Goal: Task Accomplishment & Management: Use online tool/utility

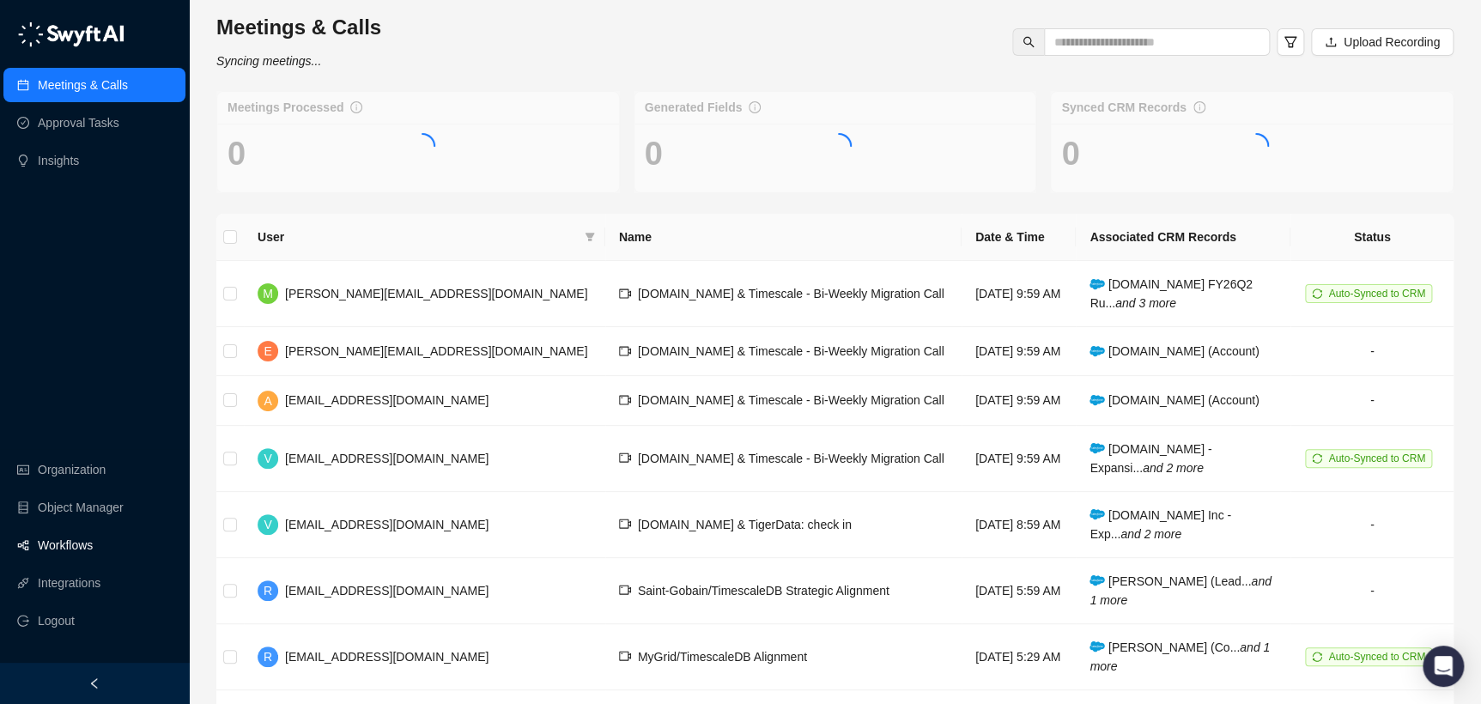
click at [93, 544] on link "Workflows" at bounding box center [65, 545] width 55 height 34
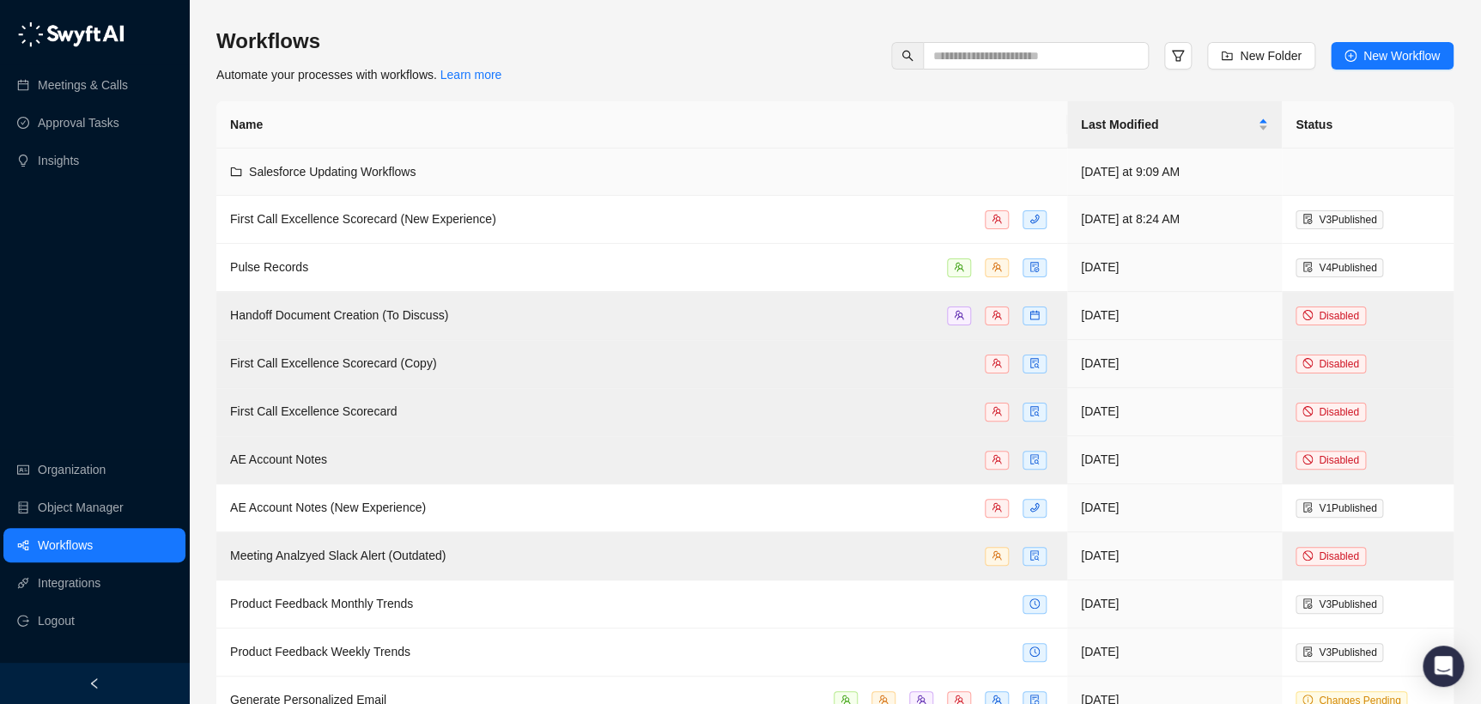
click at [624, 186] on td "Salesforce Updating Workflows" at bounding box center [641, 172] width 851 height 47
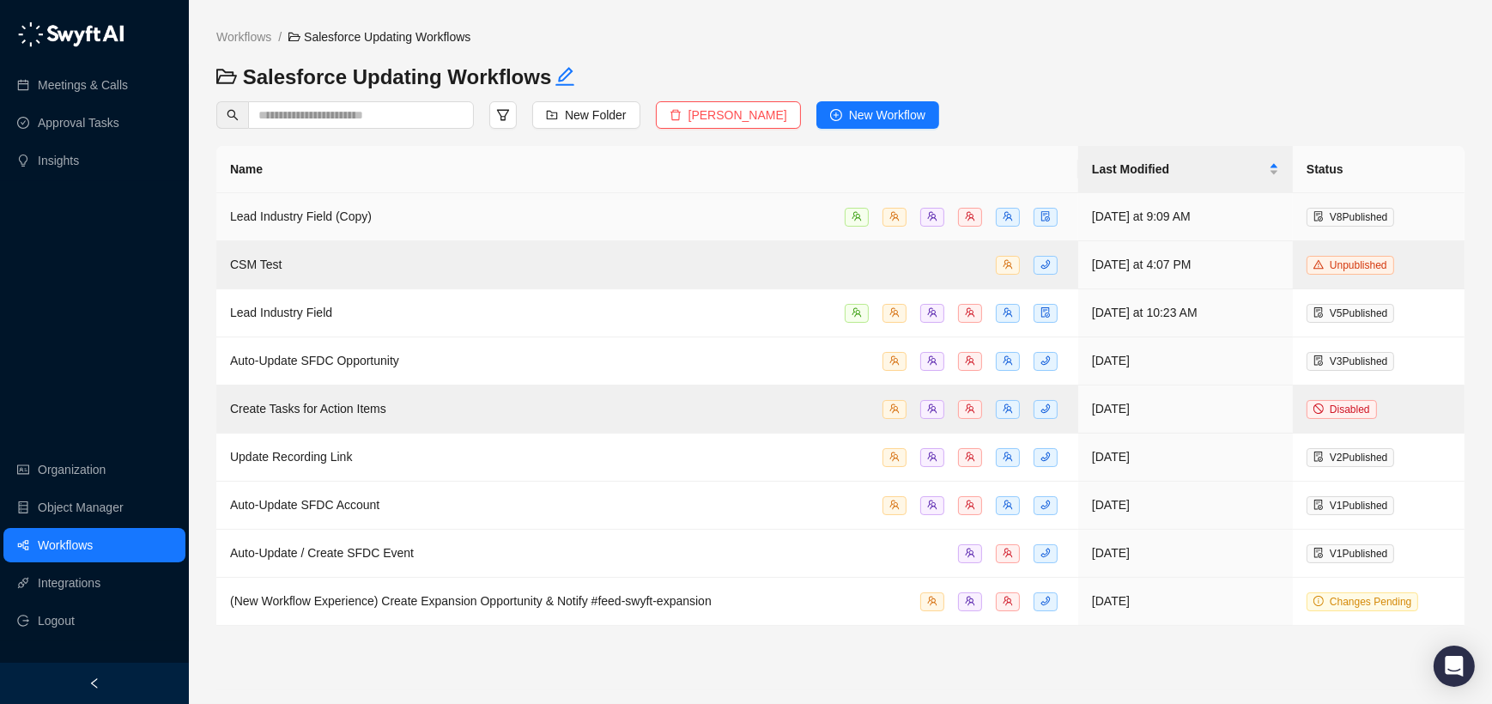
click at [587, 213] on div "Lead Industry Field (Copy)" at bounding box center [647, 217] width 835 height 20
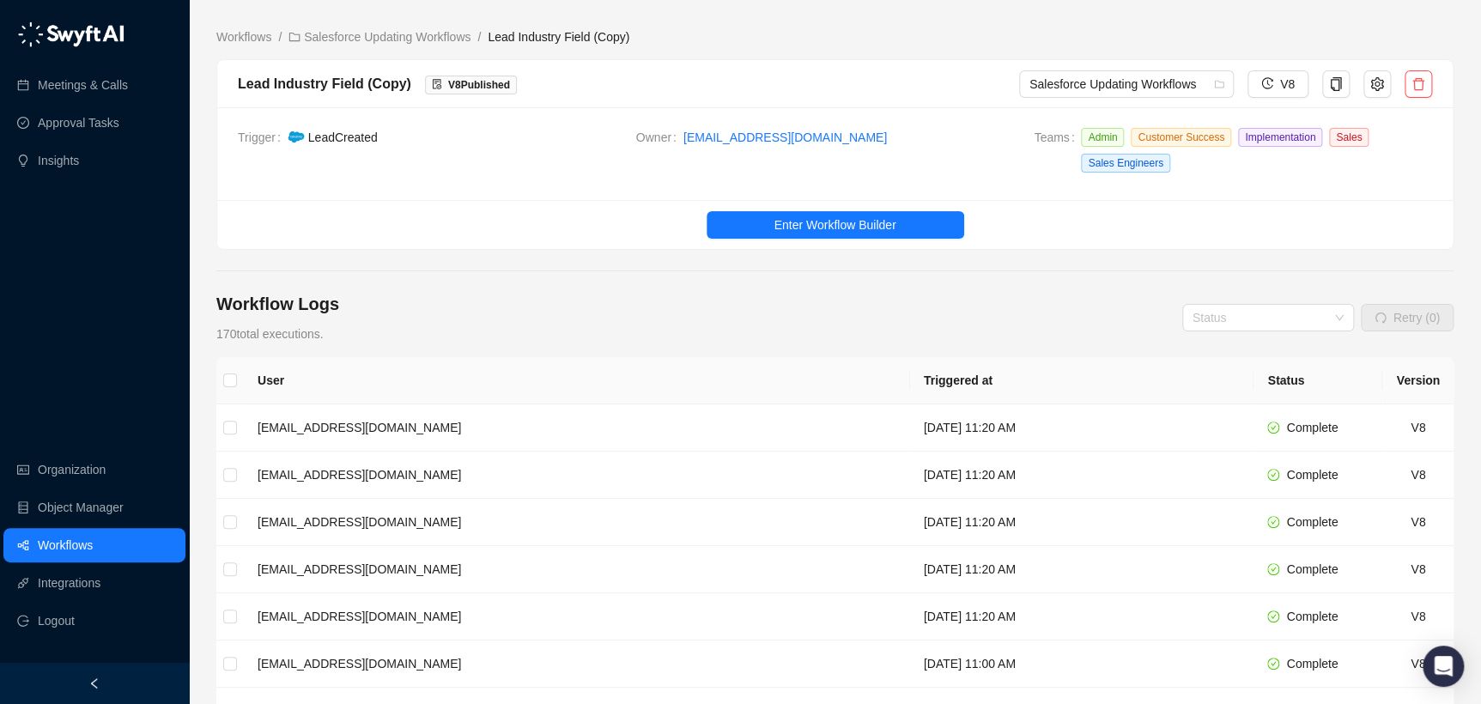
scroll to position [368, 0]
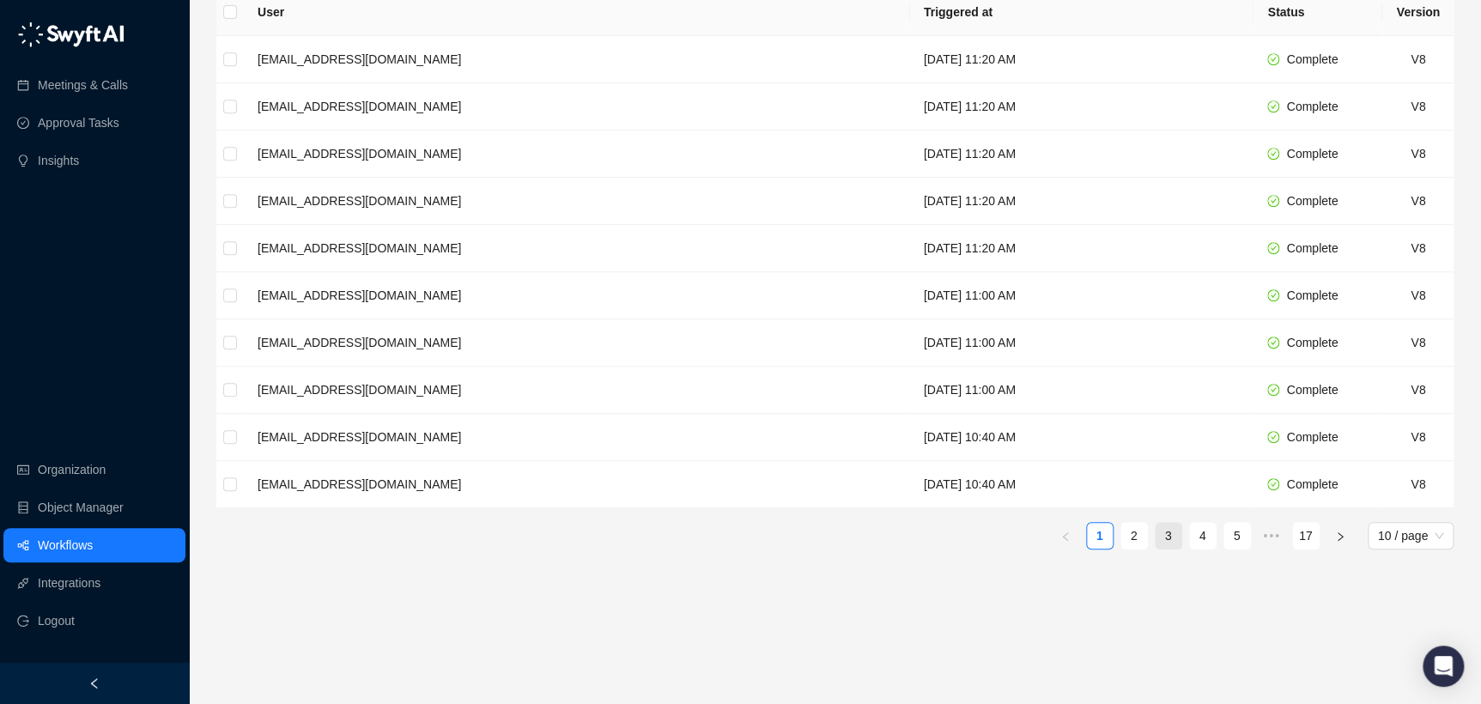
click at [1174, 541] on link "3" at bounding box center [1169, 536] width 26 height 26
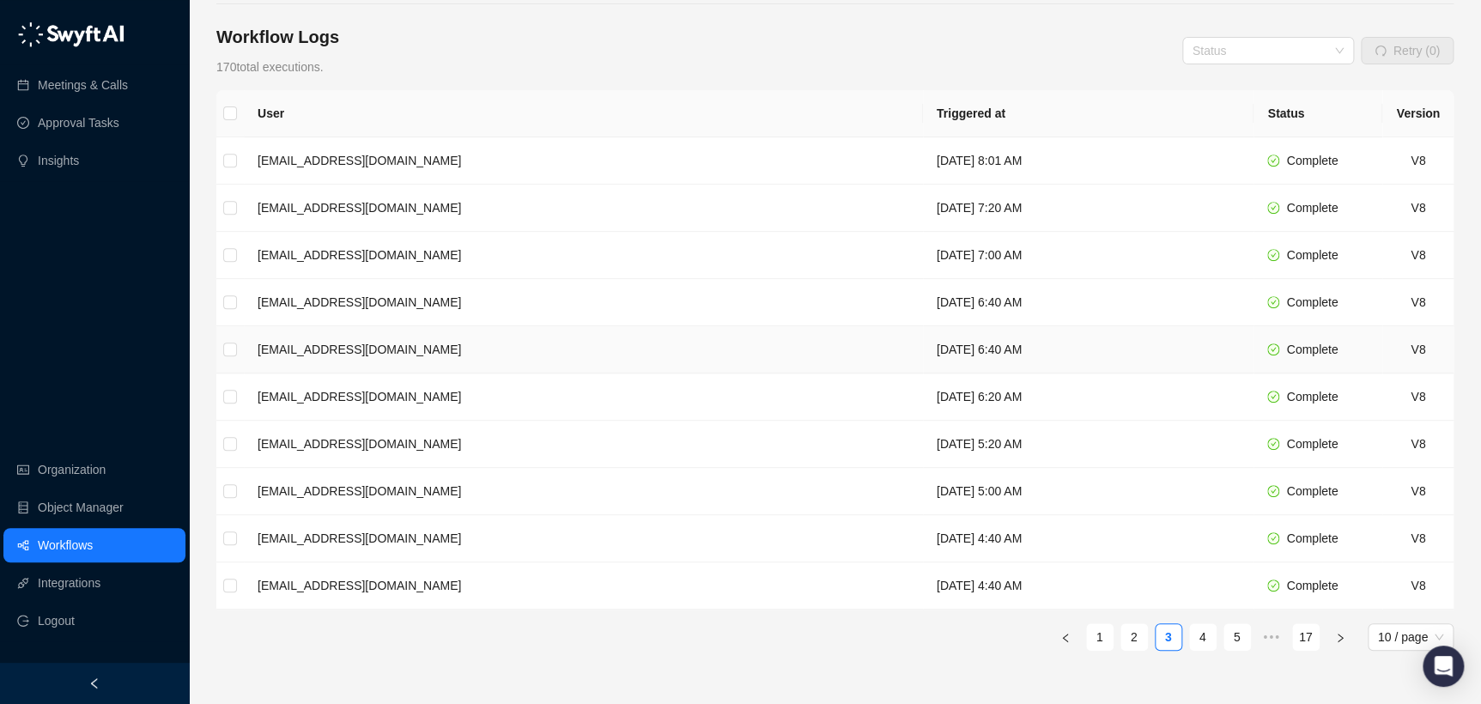
scroll to position [368, 0]
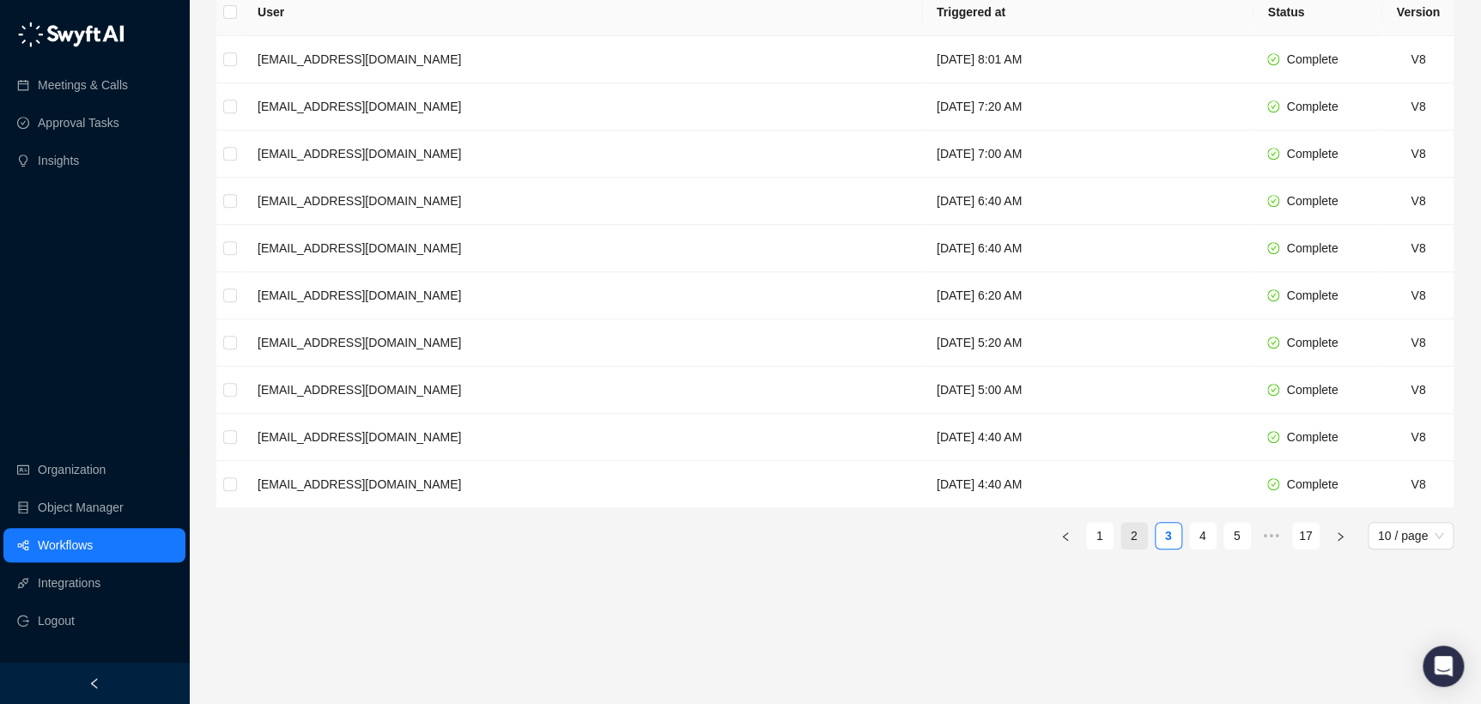
click at [1138, 540] on link "2" at bounding box center [1134, 536] width 26 height 26
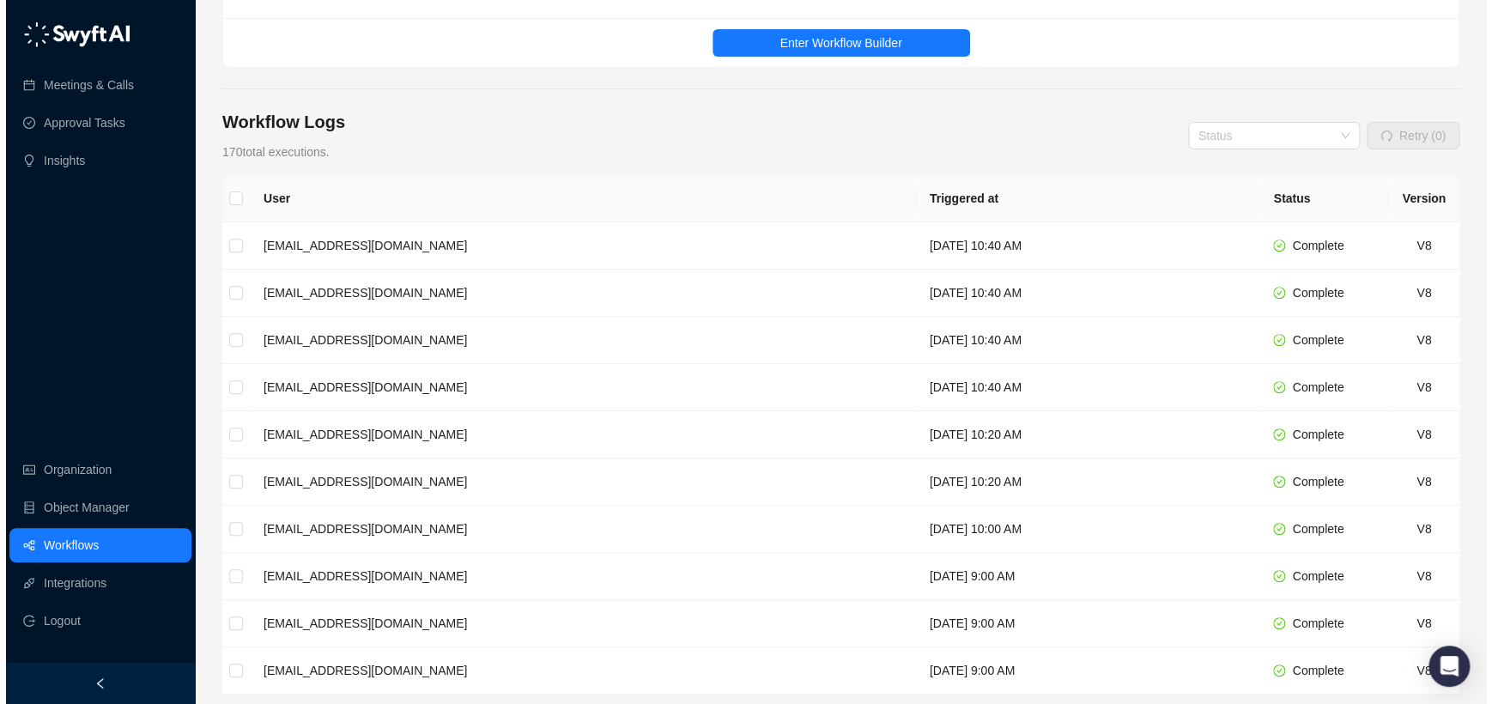
scroll to position [368, 0]
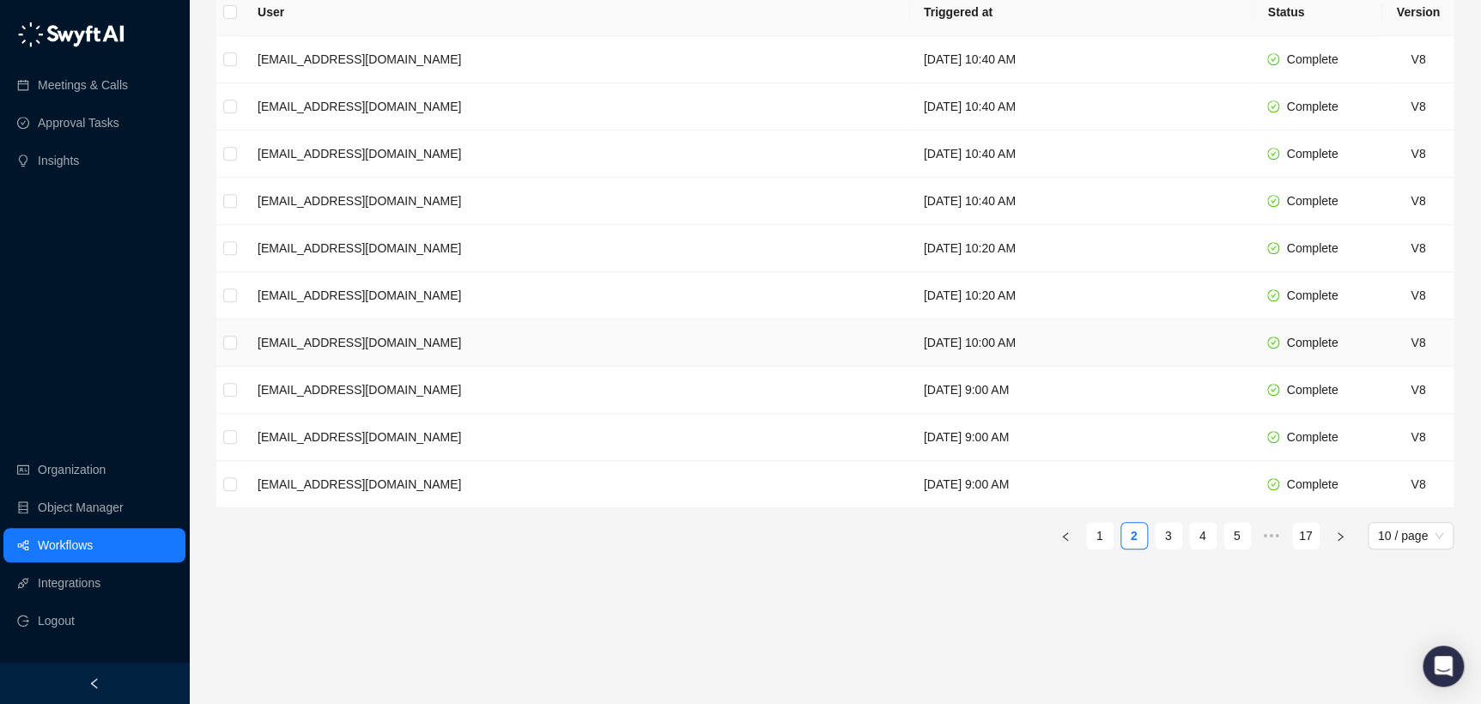
click at [1091, 355] on td "[DATE] 10:00 AM" at bounding box center [1082, 342] width 344 height 47
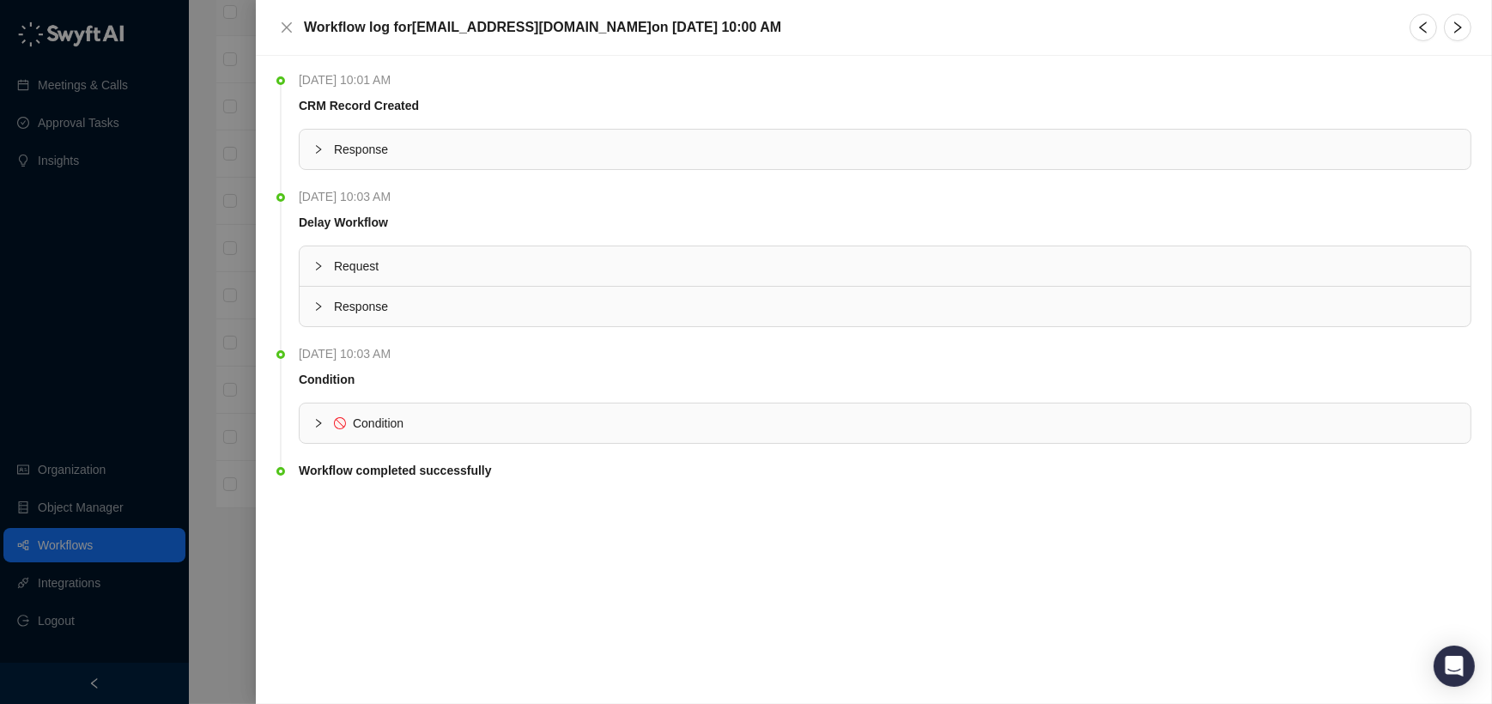
click at [1014, 423] on span "Condition" at bounding box center [895, 423] width 1123 height 19
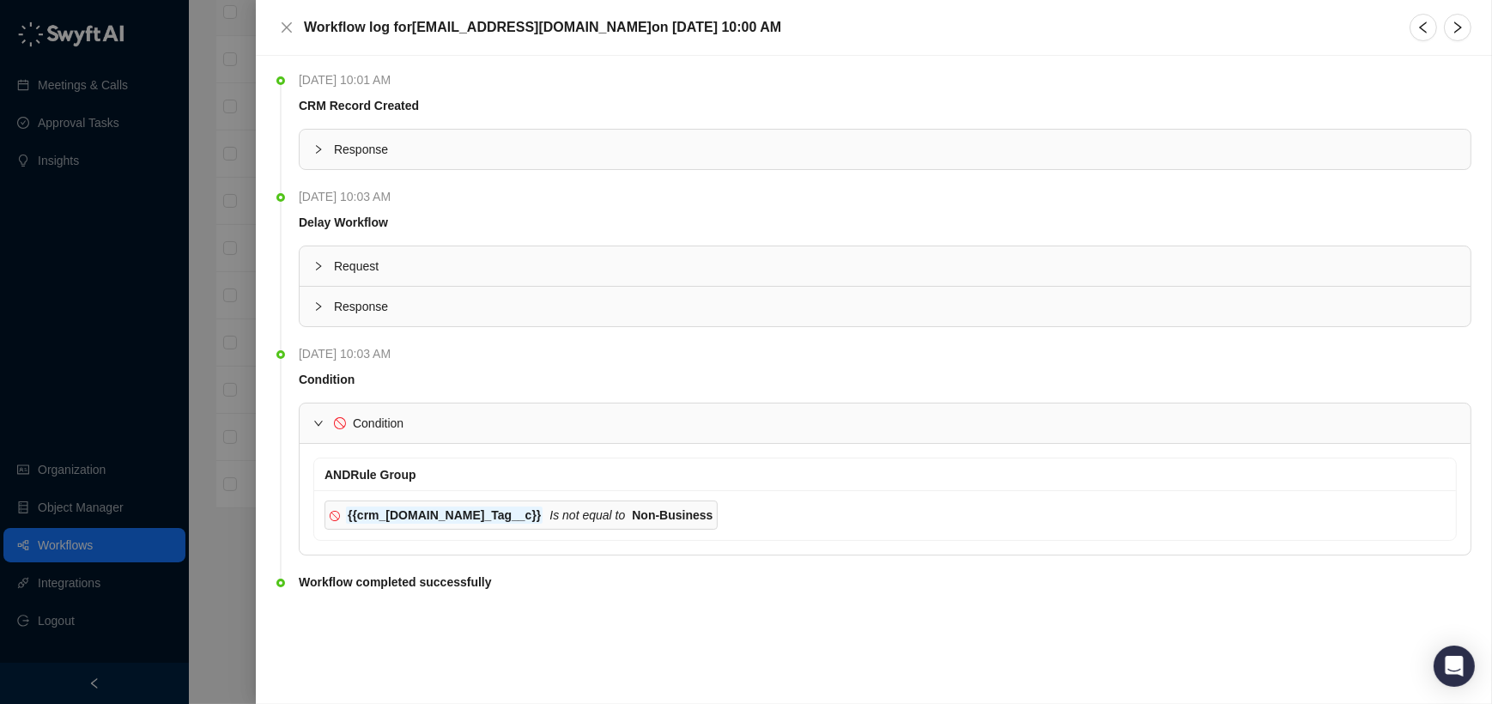
click at [1014, 423] on span "Condition" at bounding box center [895, 423] width 1123 height 19
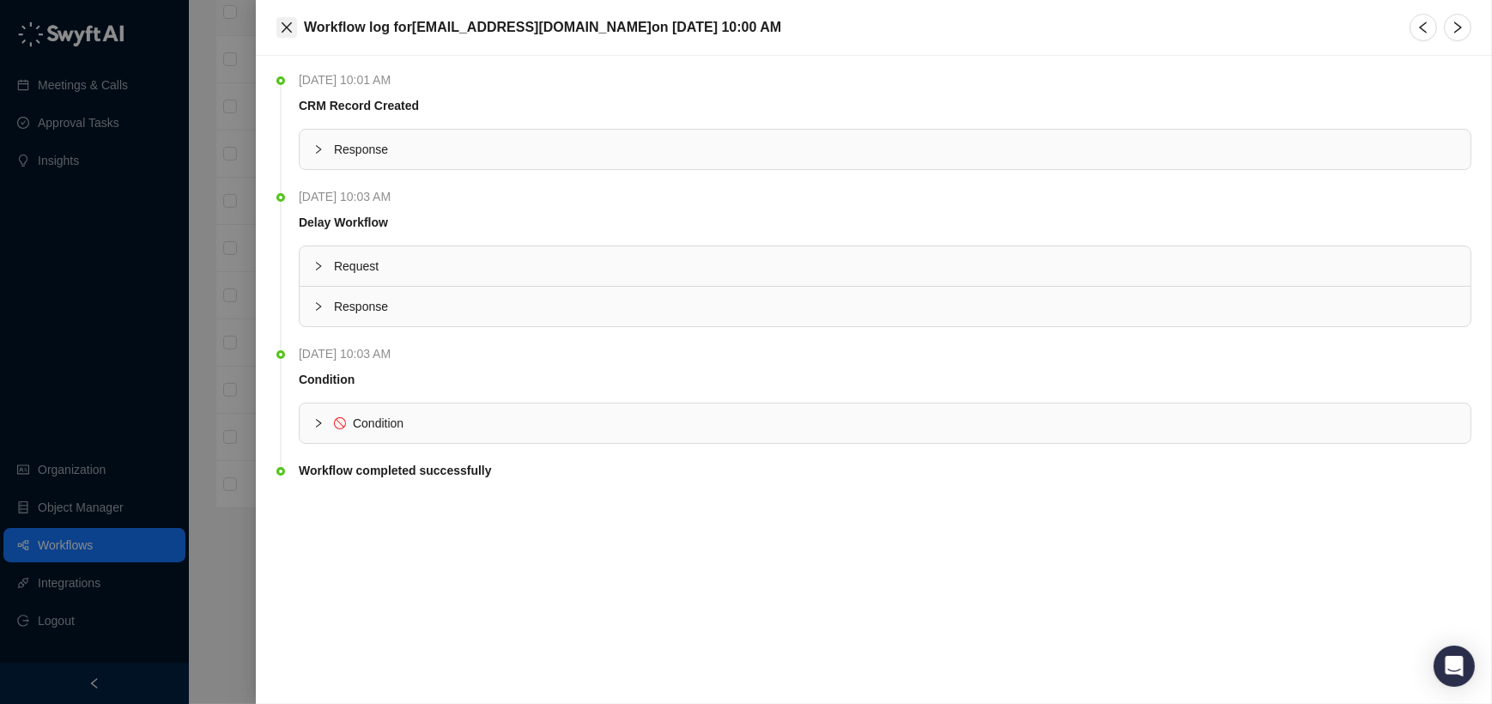
click at [294, 32] on button "Close" at bounding box center [286, 27] width 21 height 21
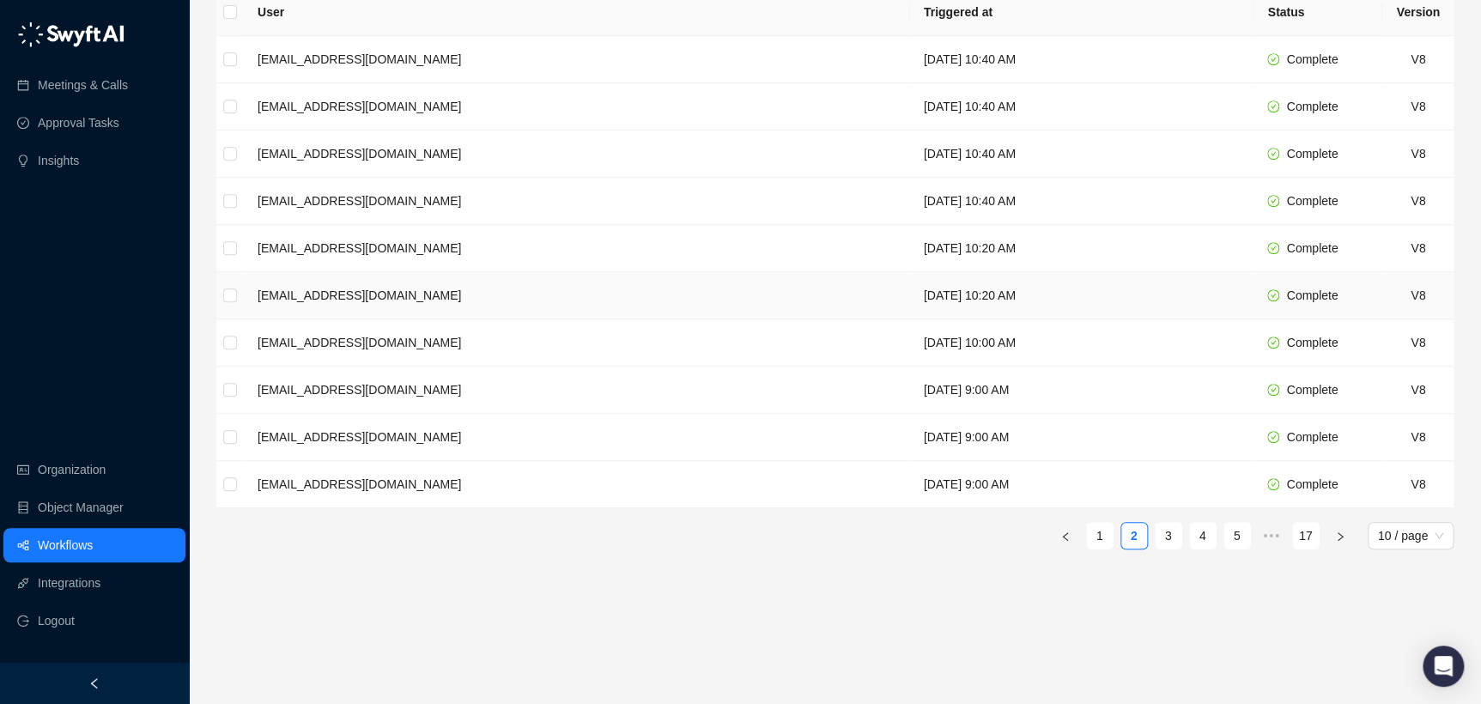
click at [419, 296] on td "[EMAIL_ADDRESS][DOMAIN_NAME]" at bounding box center [577, 295] width 666 height 47
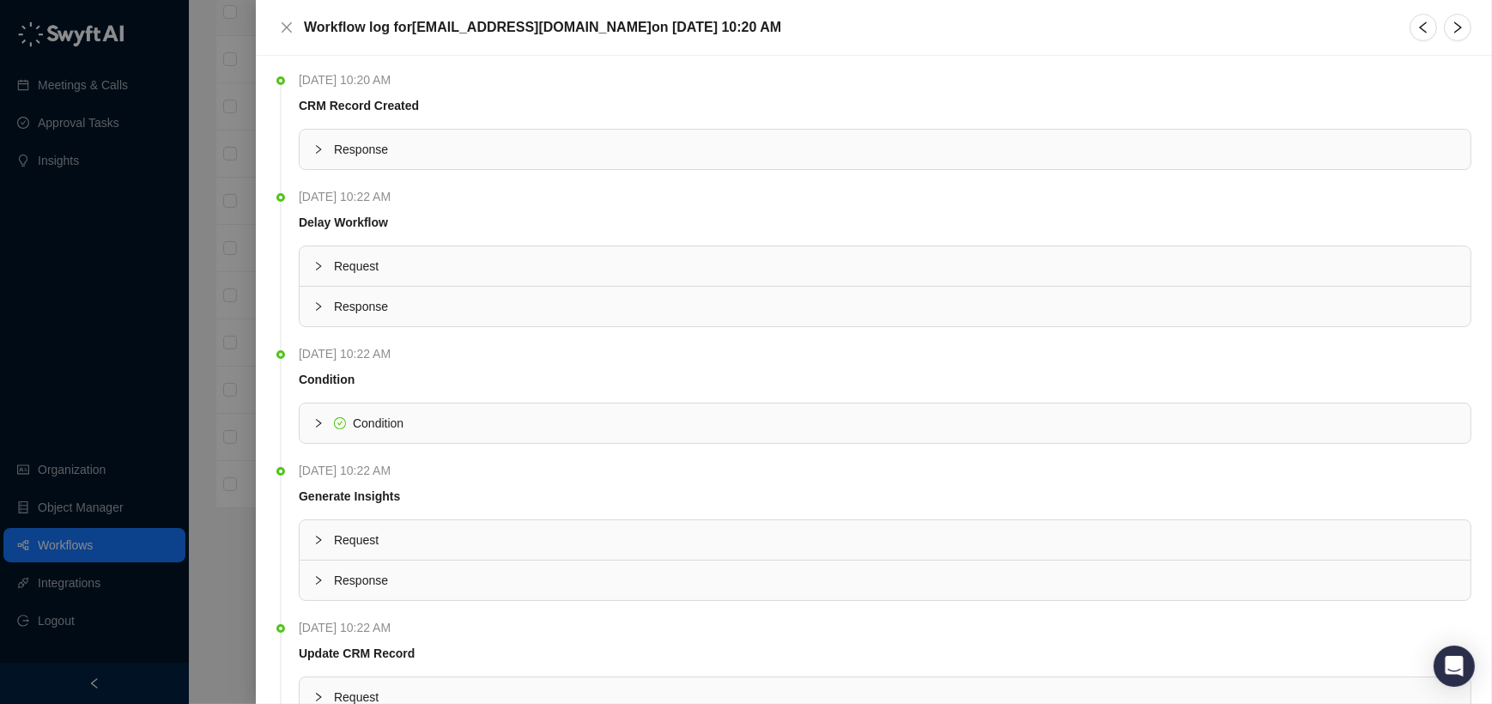
scroll to position [155, 0]
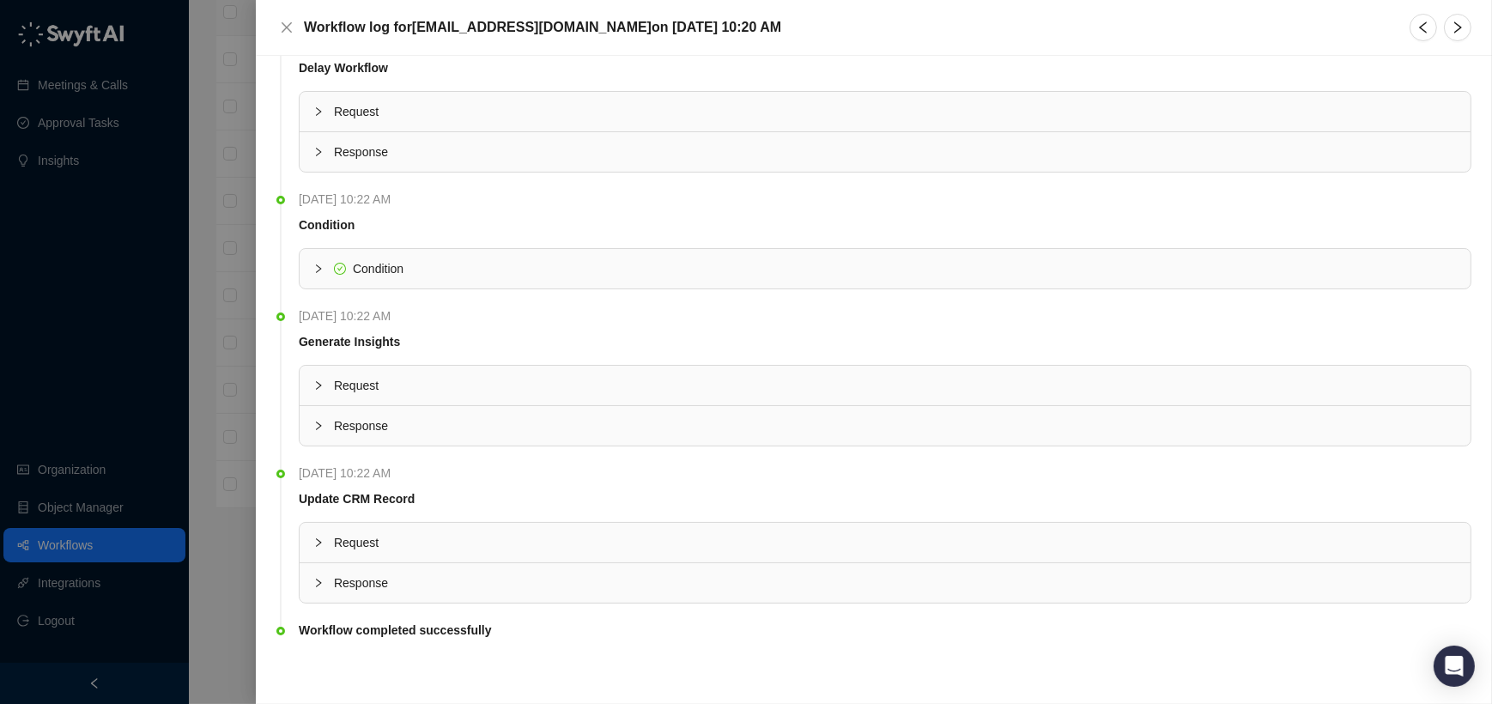
click at [364, 558] on div "Request" at bounding box center [885, 542] width 1171 height 39
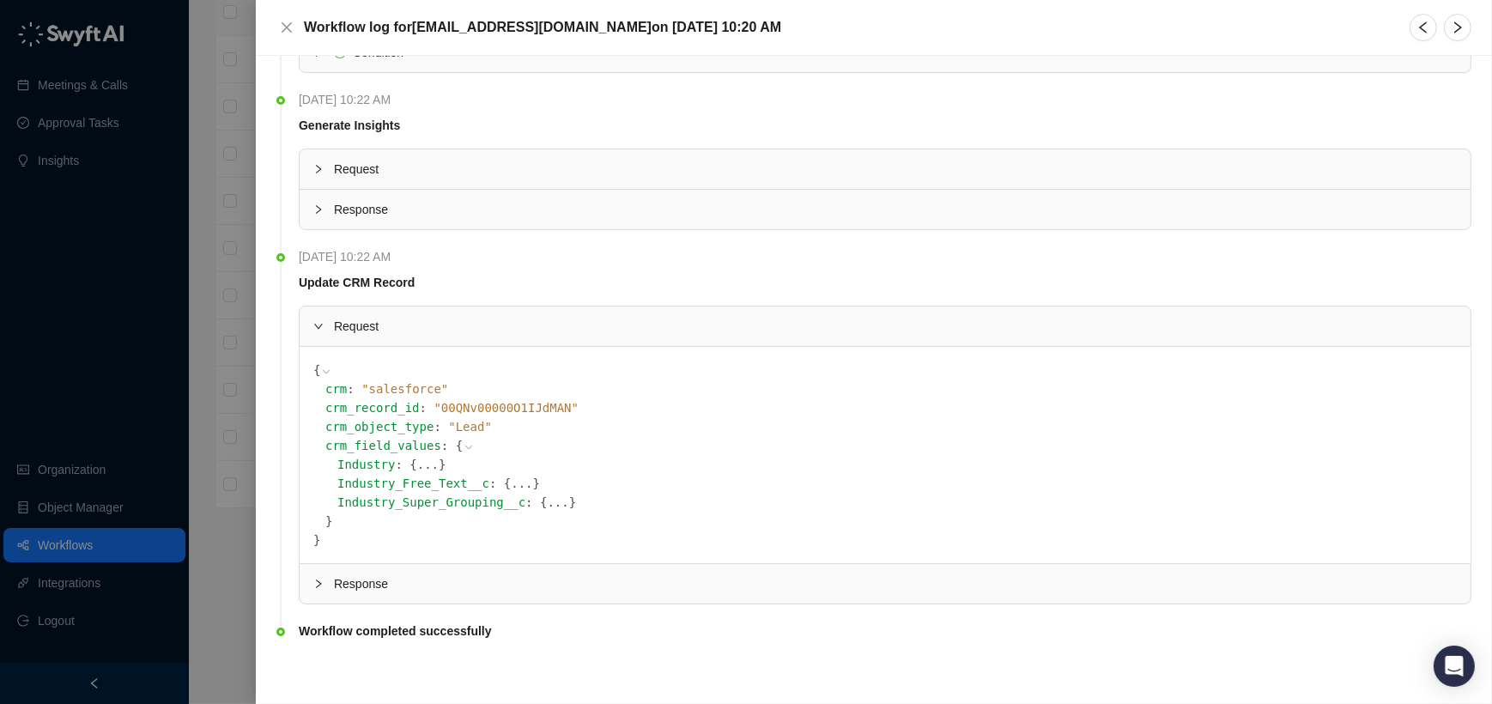
click at [368, 564] on div "Response" at bounding box center [885, 583] width 1171 height 39
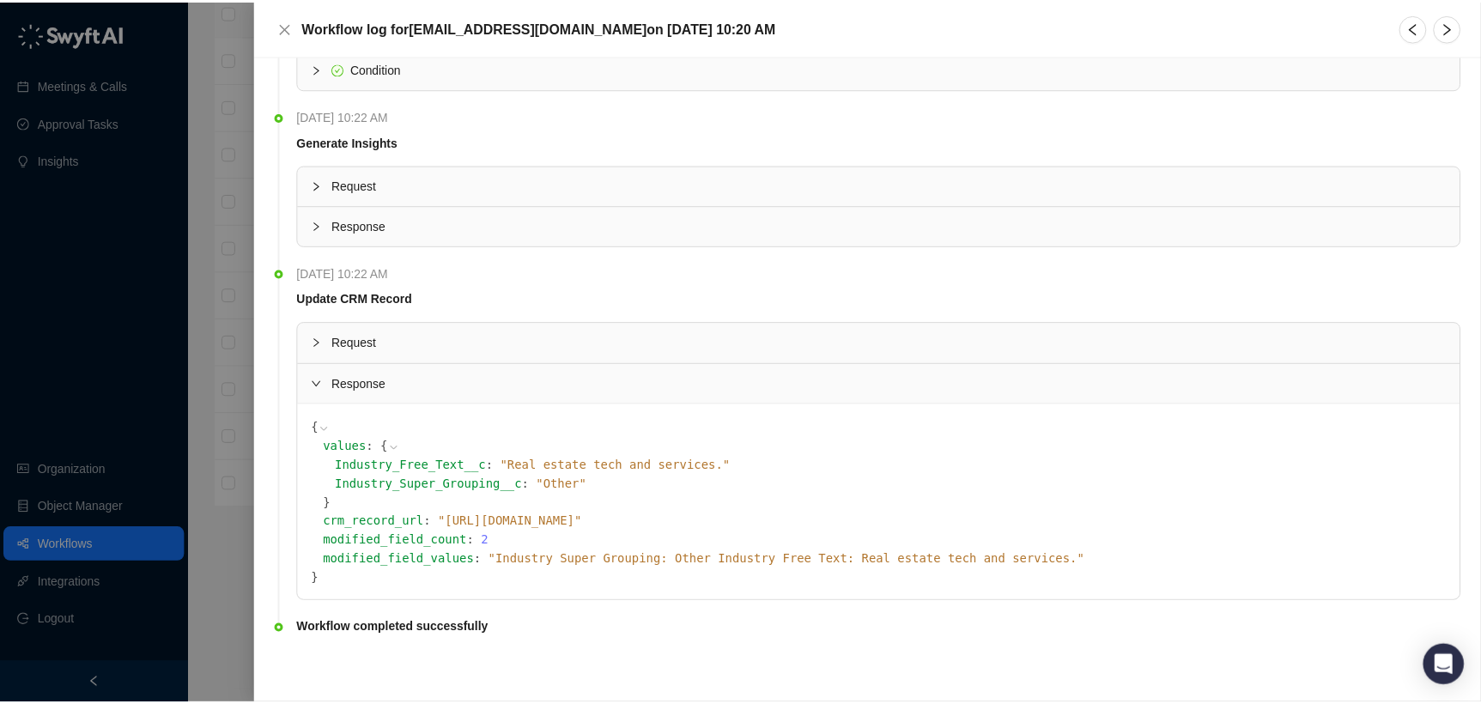
scroll to position [352, 0]
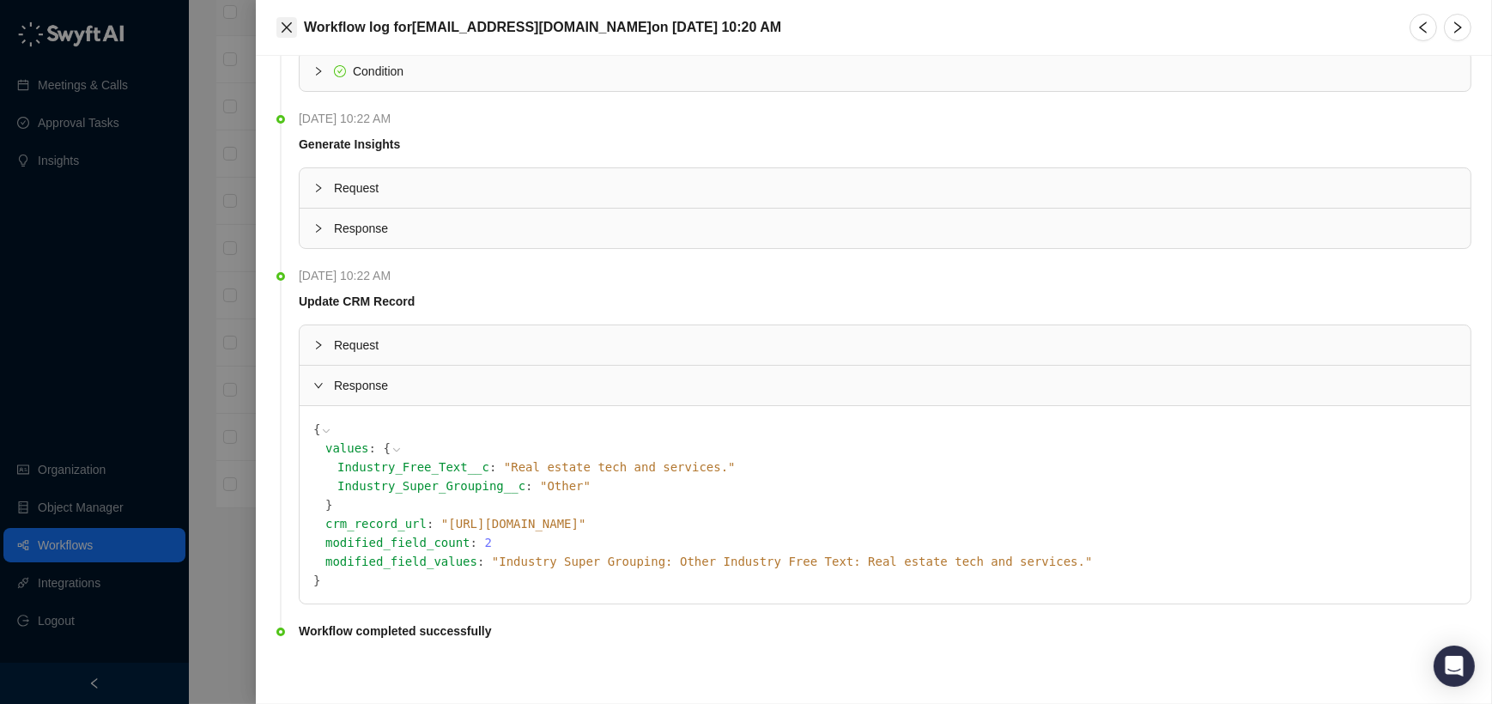
click at [294, 25] on button "Close" at bounding box center [286, 27] width 21 height 21
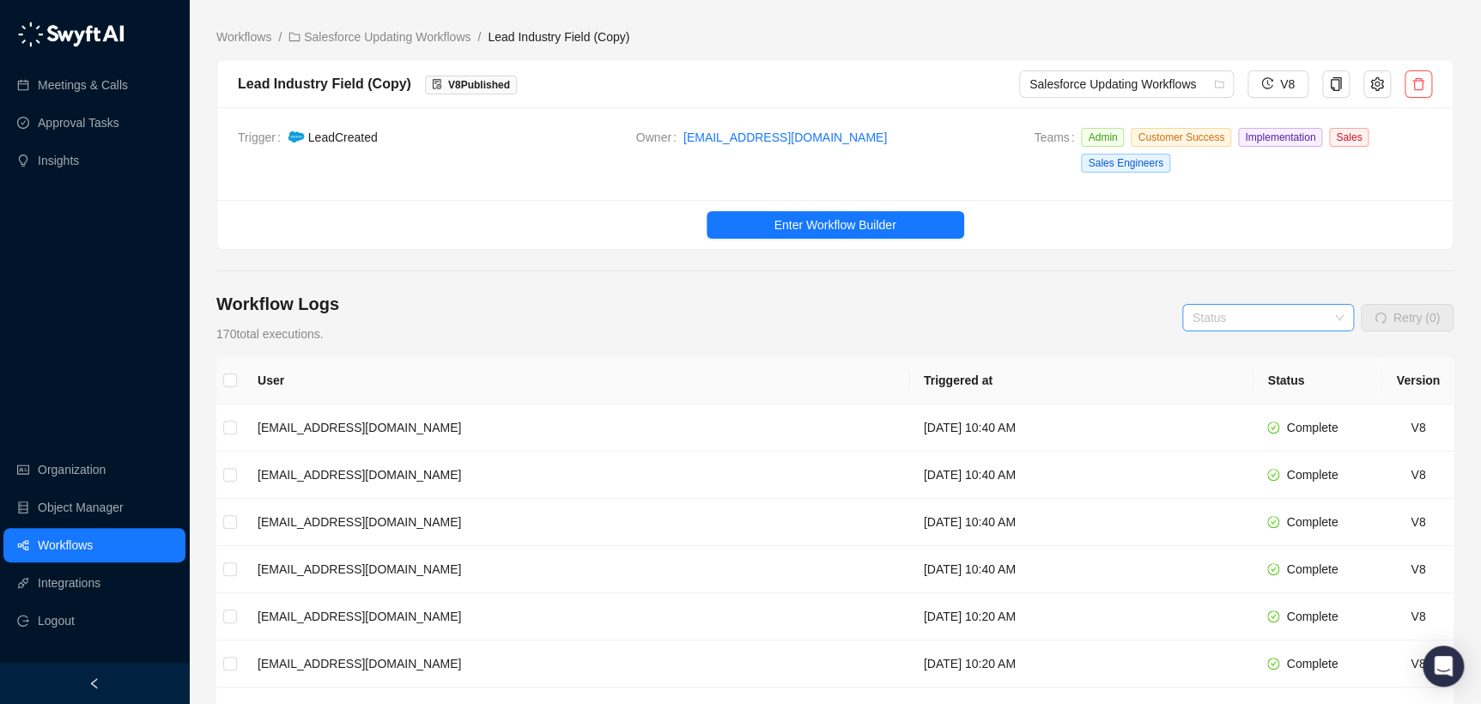
click at [1228, 308] on input "search" at bounding box center [1263, 318] width 141 height 26
click at [1156, 312] on div "Workflow Logs 170 total executions. Status Retry (0)" at bounding box center [834, 318] width 1237 height 52
click at [1368, 82] on button "button" at bounding box center [1377, 83] width 27 height 27
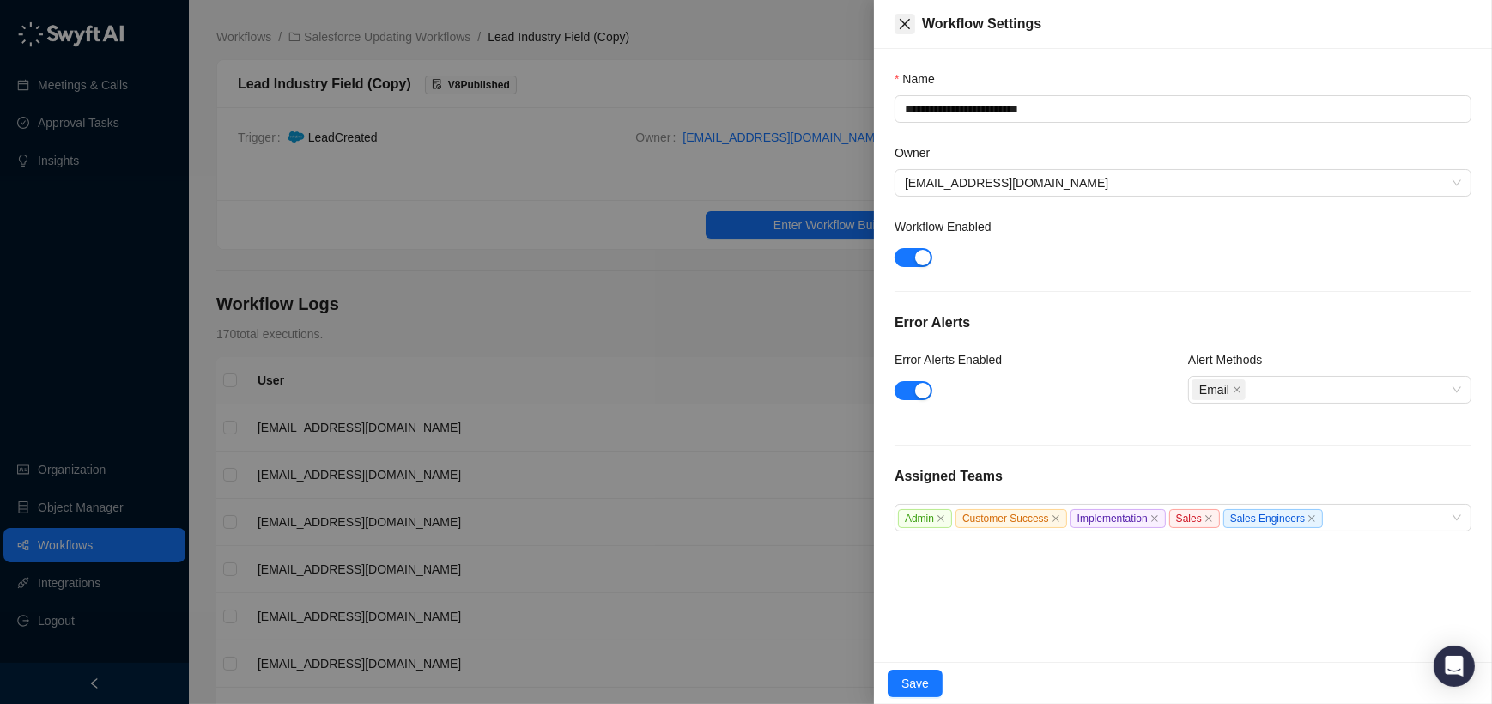
click at [897, 28] on button "Close" at bounding box center [905, 24] width 21 height 21
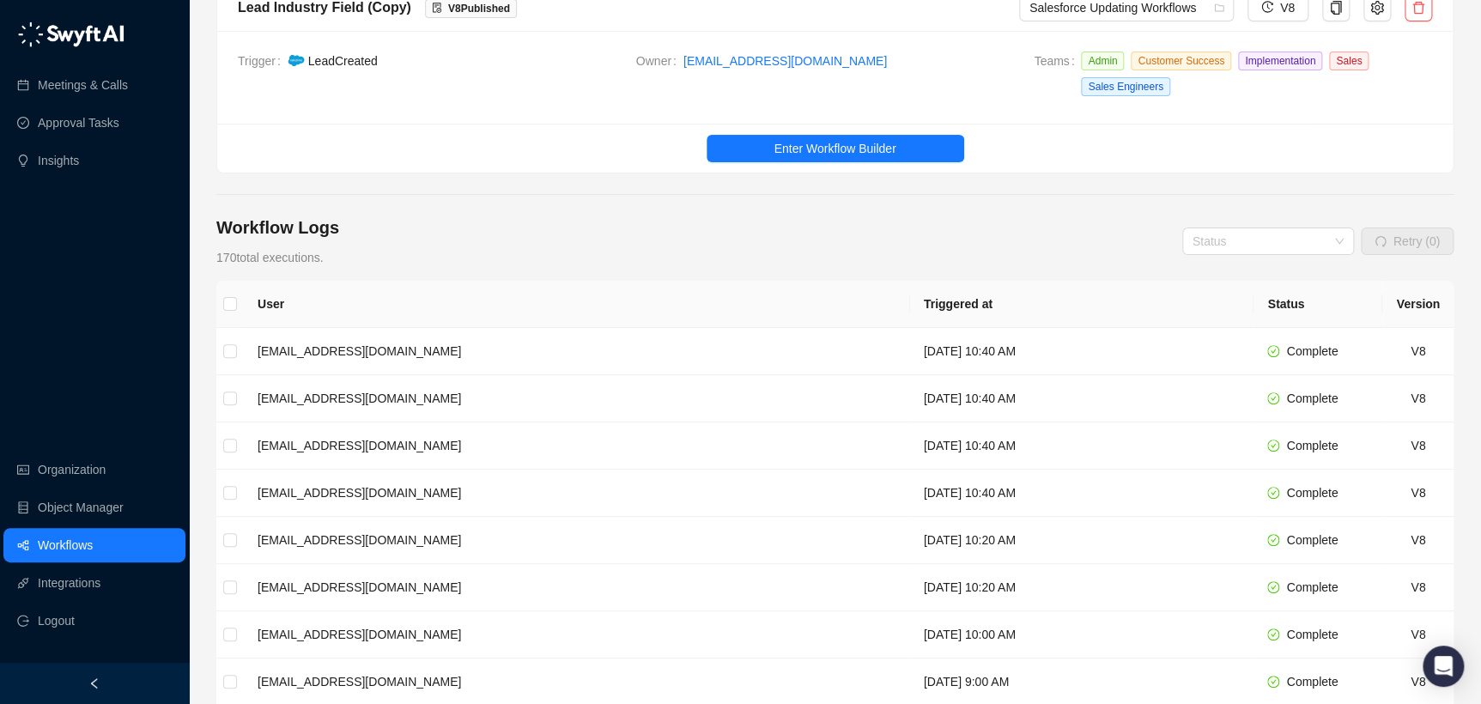
scroll to position [75, 0]
click at [792, 147] on span "Enter Workflow Builder" at bounding box center [835, 150] width 122 height 19
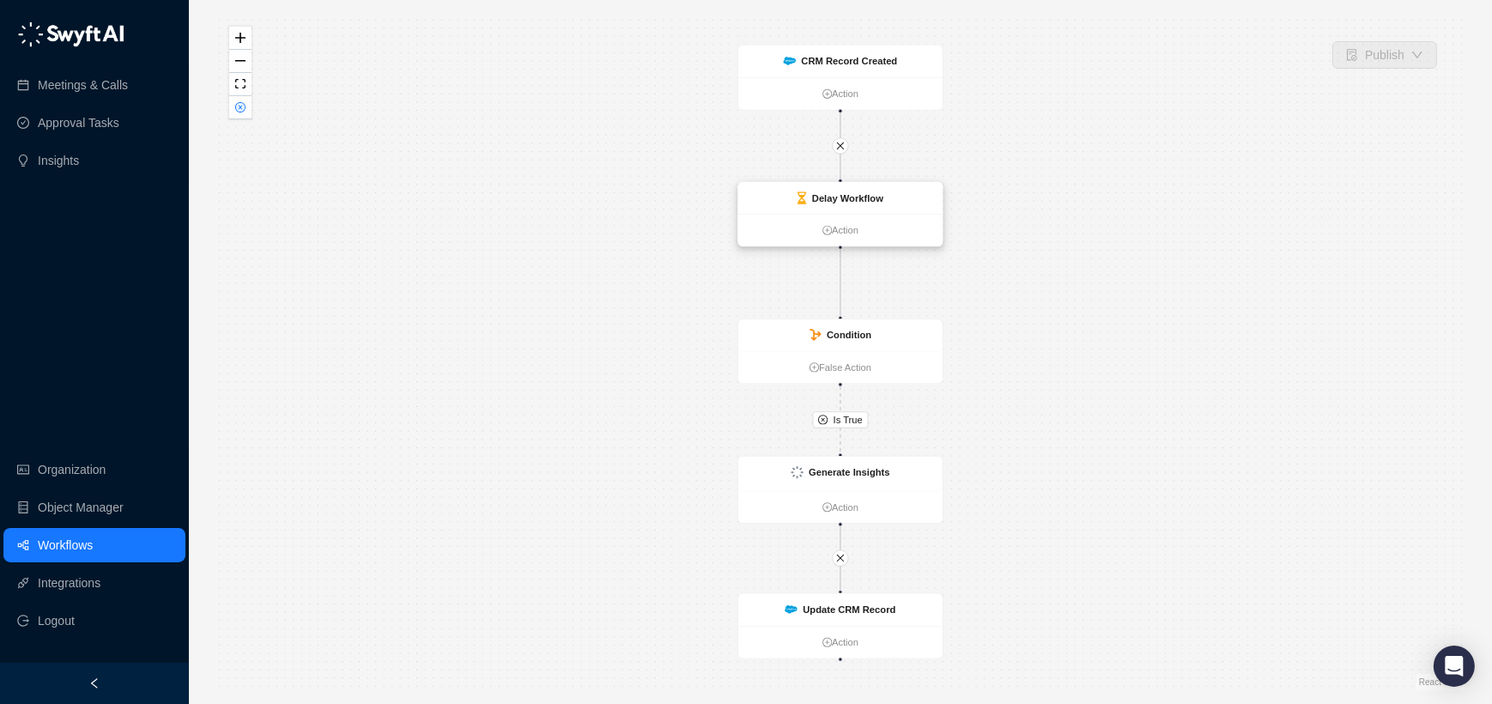
click at [798, 218] on ul "Action" at bounding box center [840, 230] width 204 height 33
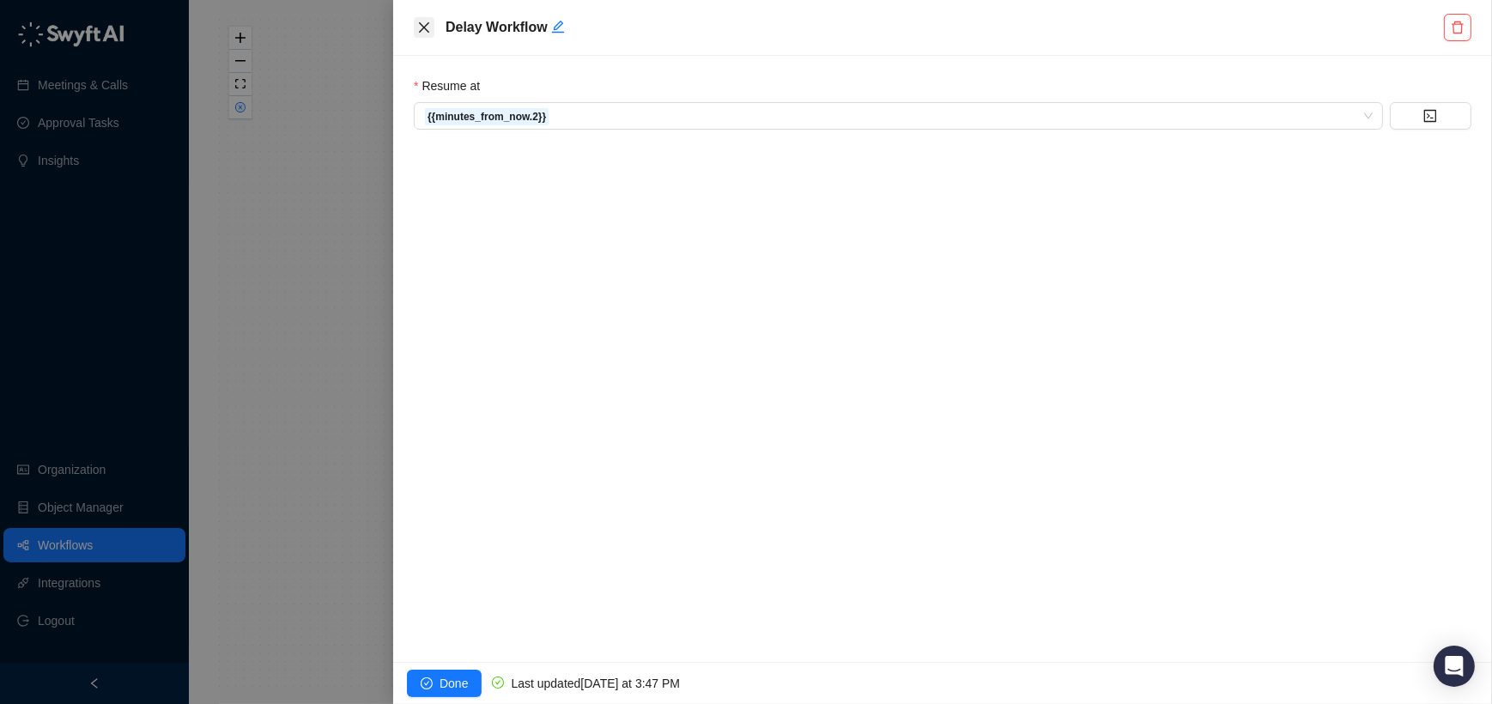
click at [433, 23] on button "Close" at bounding box center [424, 27] width 21 height 21
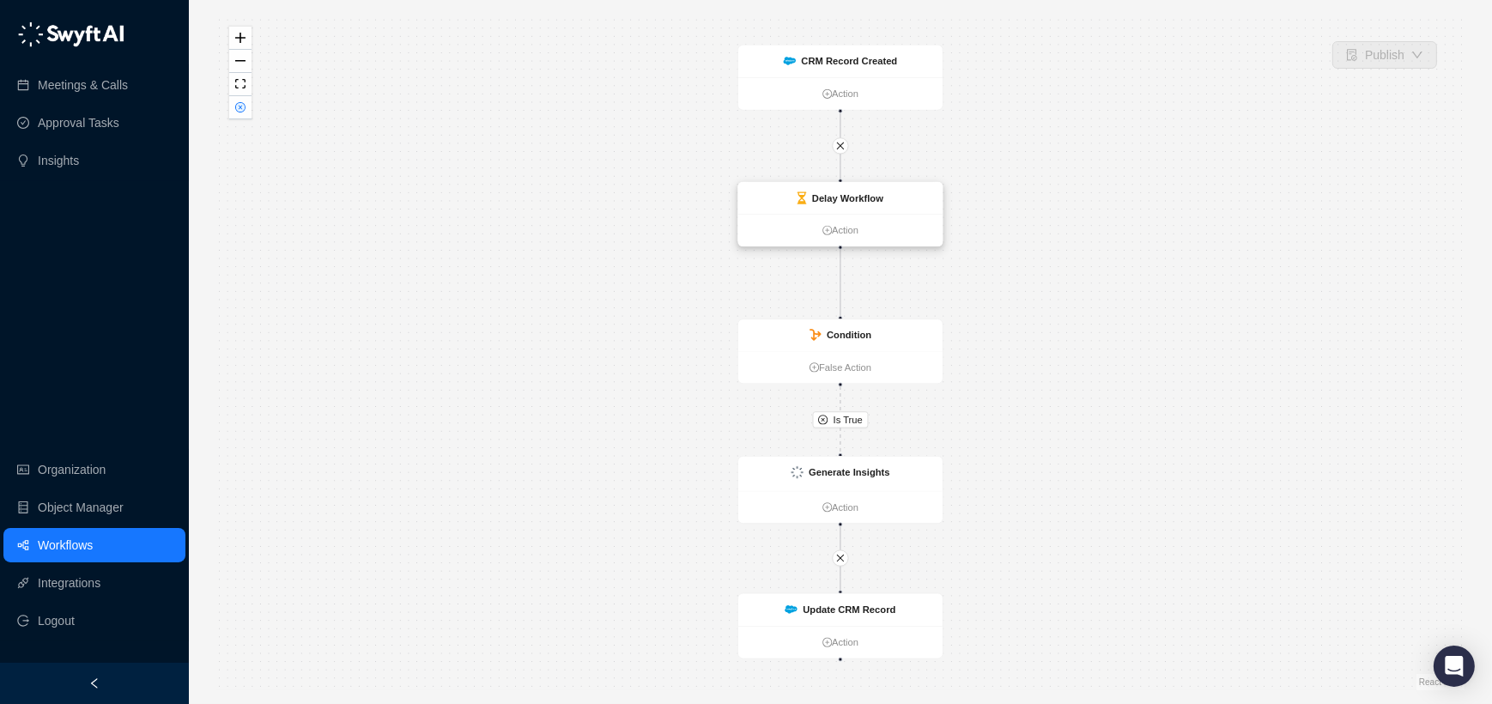
click at [878, 202] on strong "Delay Workflow" at bounding box center [847, 197] width 71 height 11
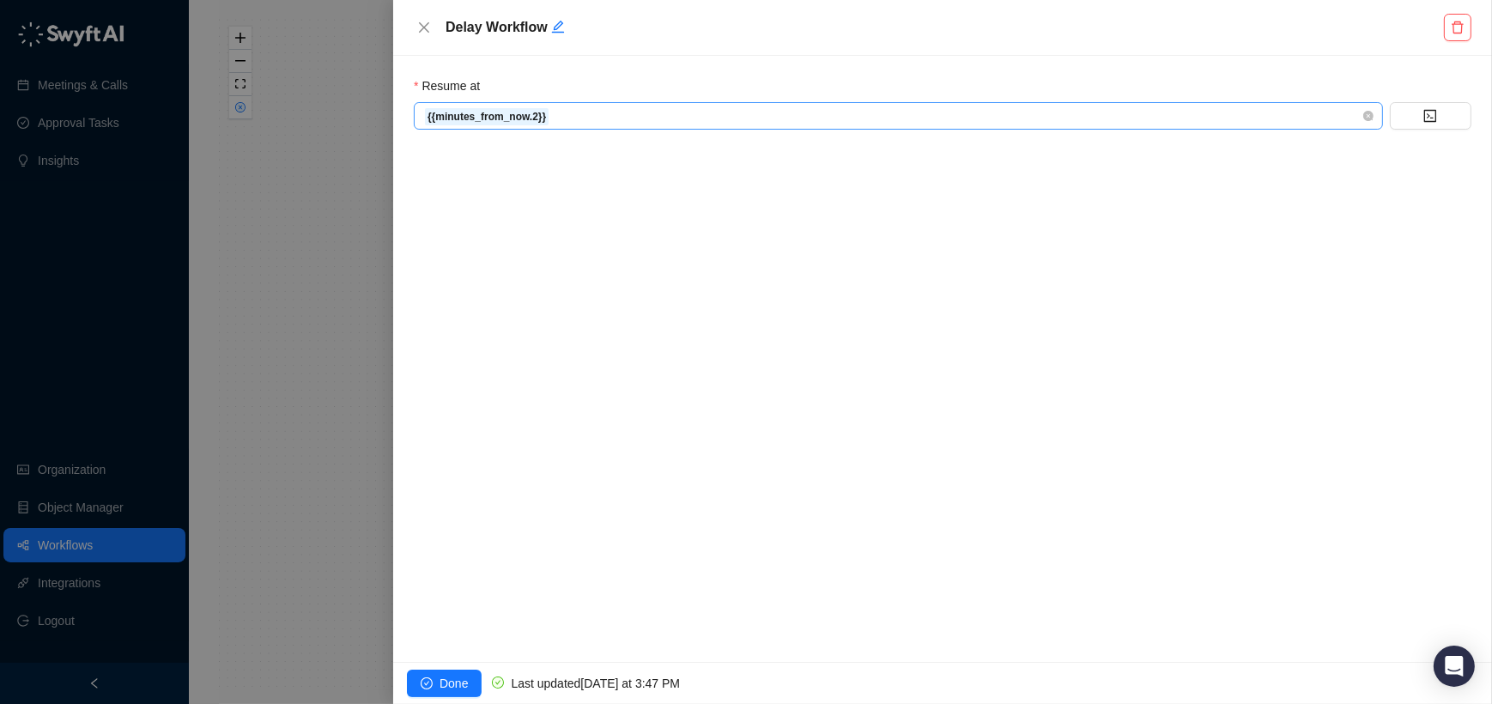
click at [766, 121] on span "{{minutes_from_now.2}}" at bounding box center [898, 116] width 949 height 26
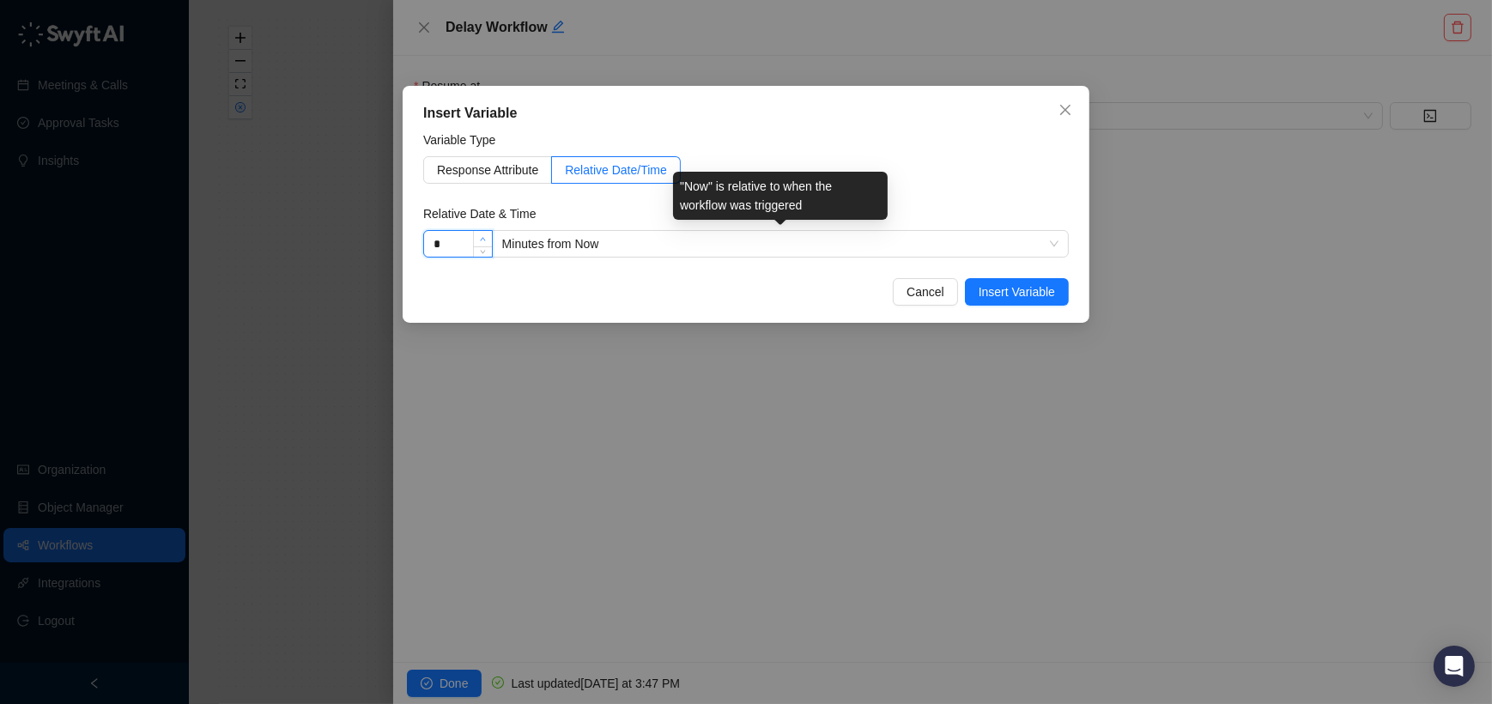
click at [476, 240] on div "*" at bounding box center [458, 243] width 70 height 27
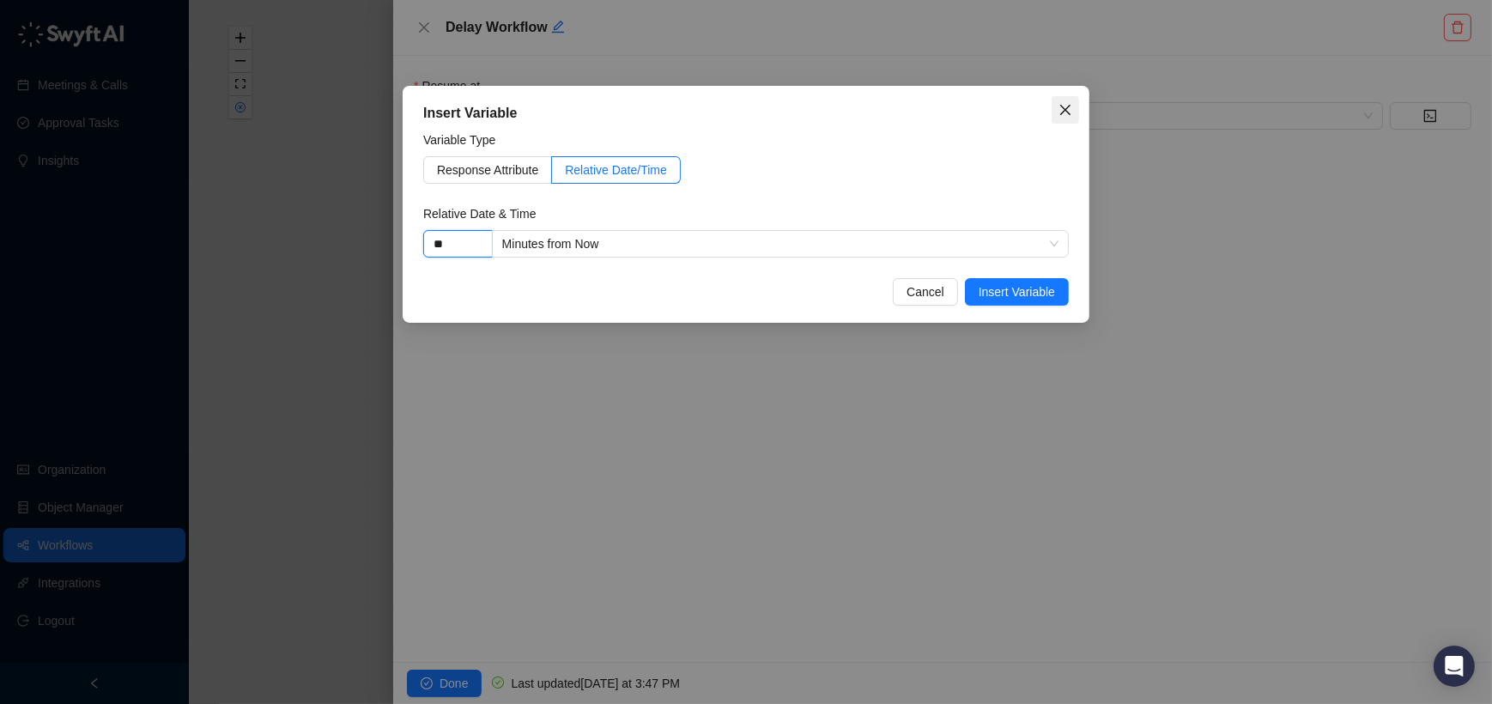
type input "**"
click at [1069, 99] on button "Close" at bounding box center [1065, 109] width 27 height 27
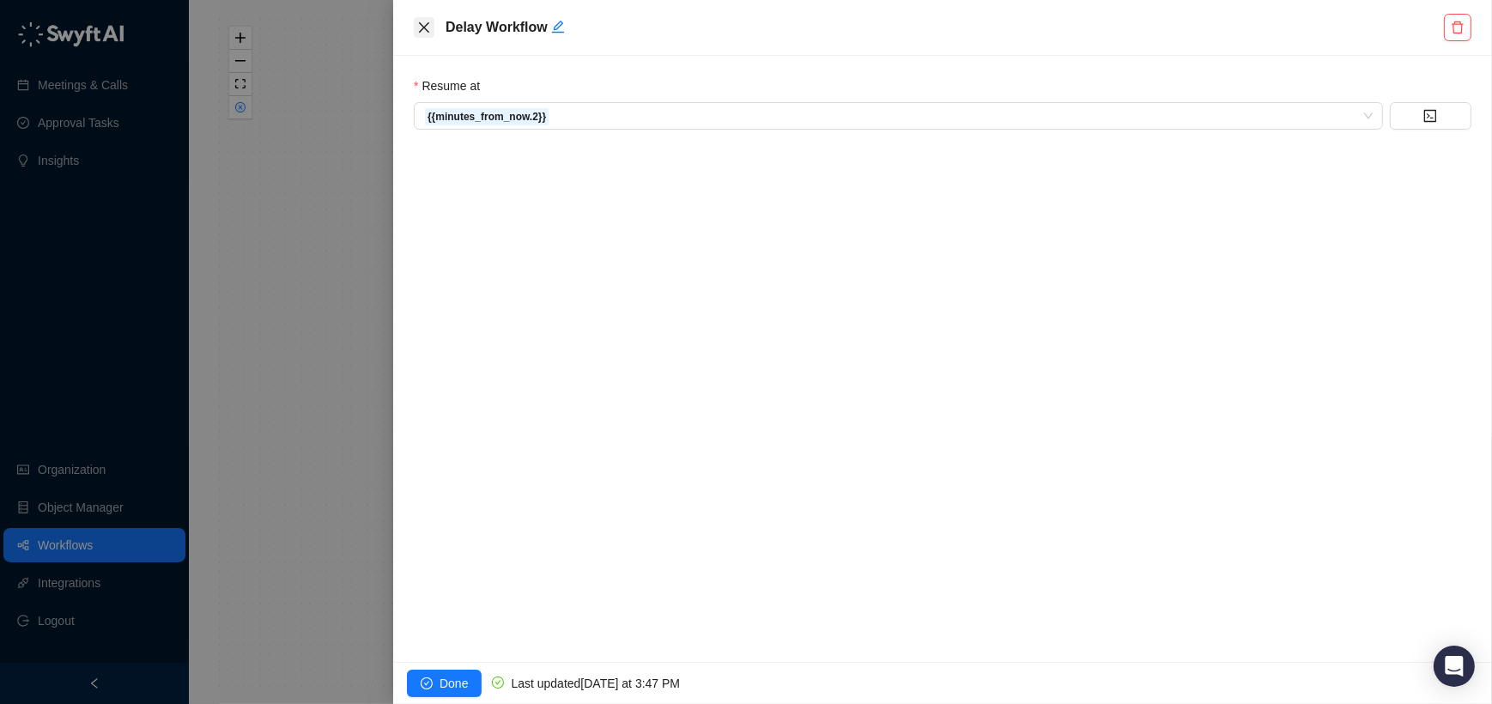
click at [430, 27] on button "Close" at bounding box center [424, 27] width 21 height 21
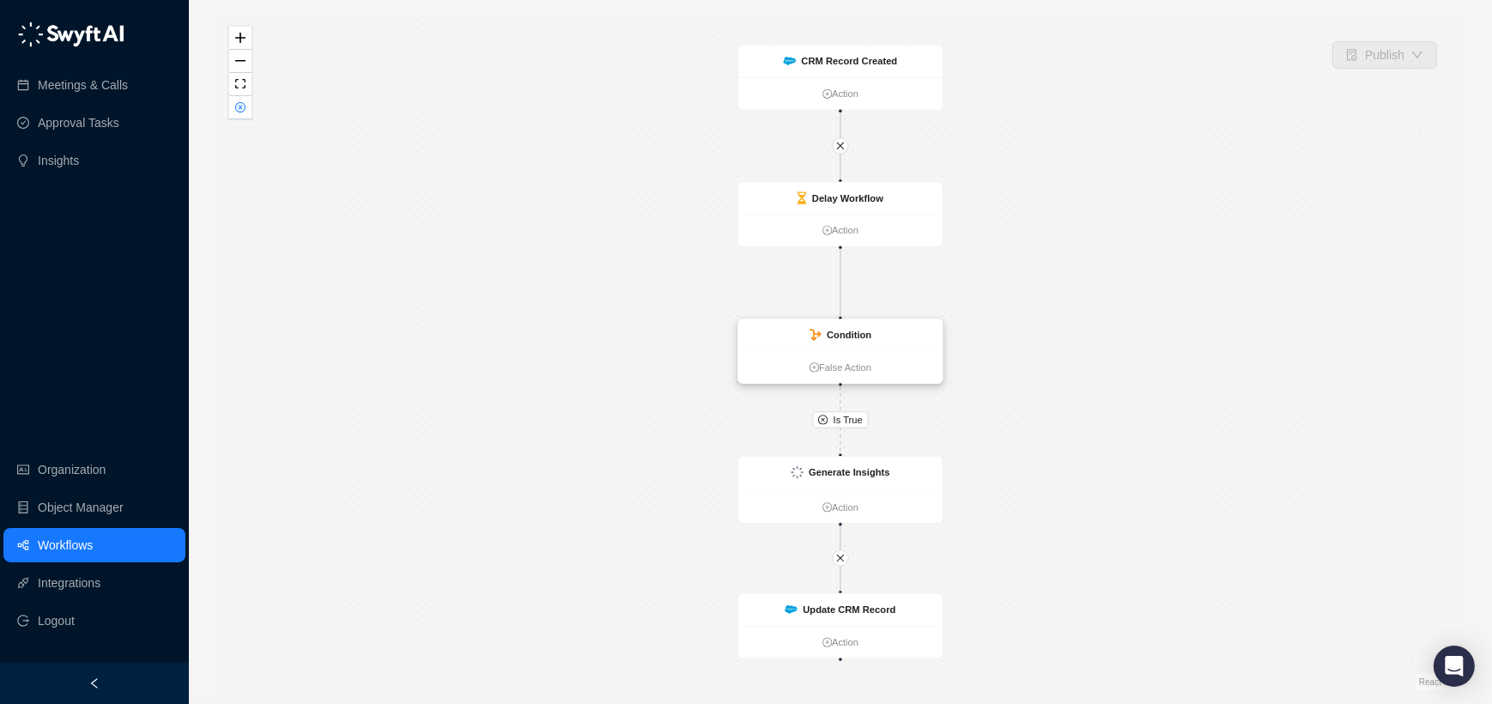
click at [873, 333] on div "Condition" at bounding box center [840, 335] width 204 height 32
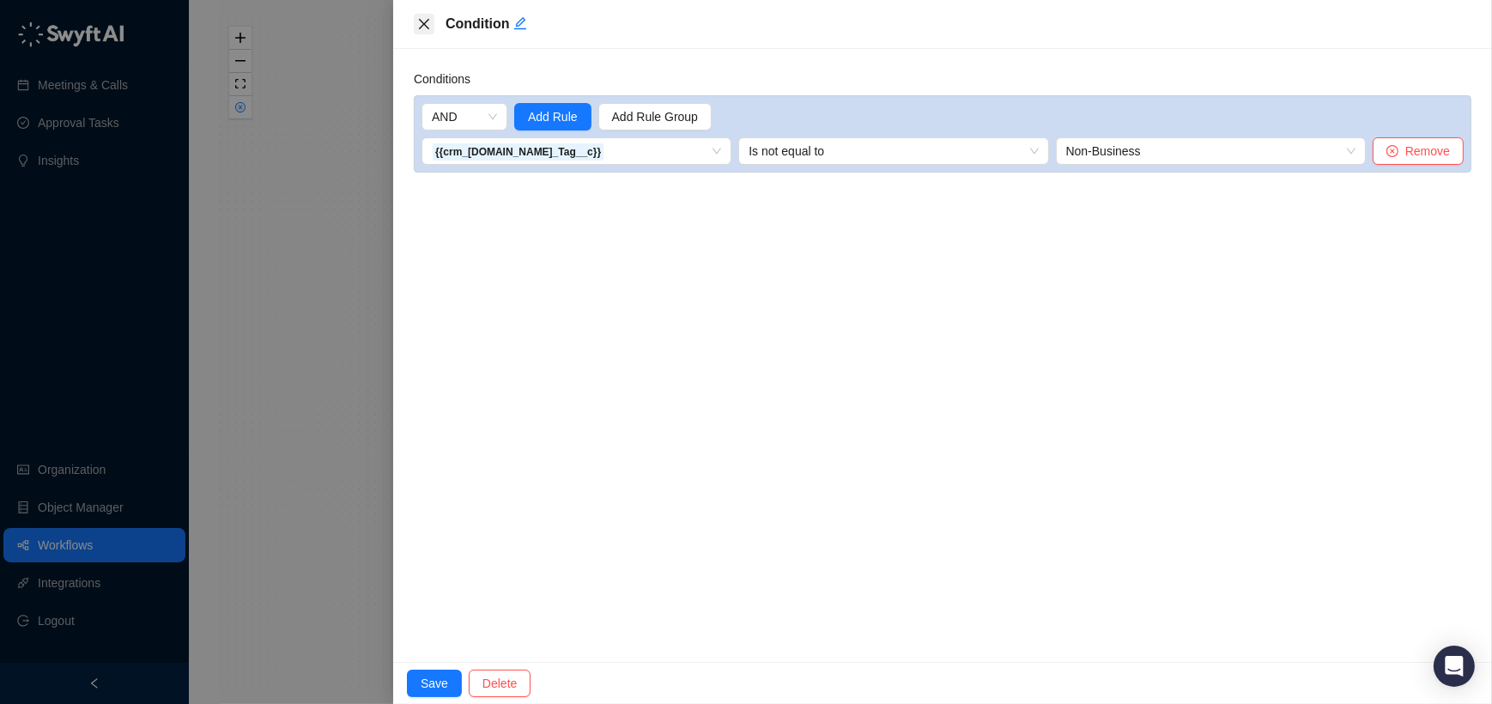
click at [425, 19] on icon "close" at bounding box center [424, 24] width 14 height 14
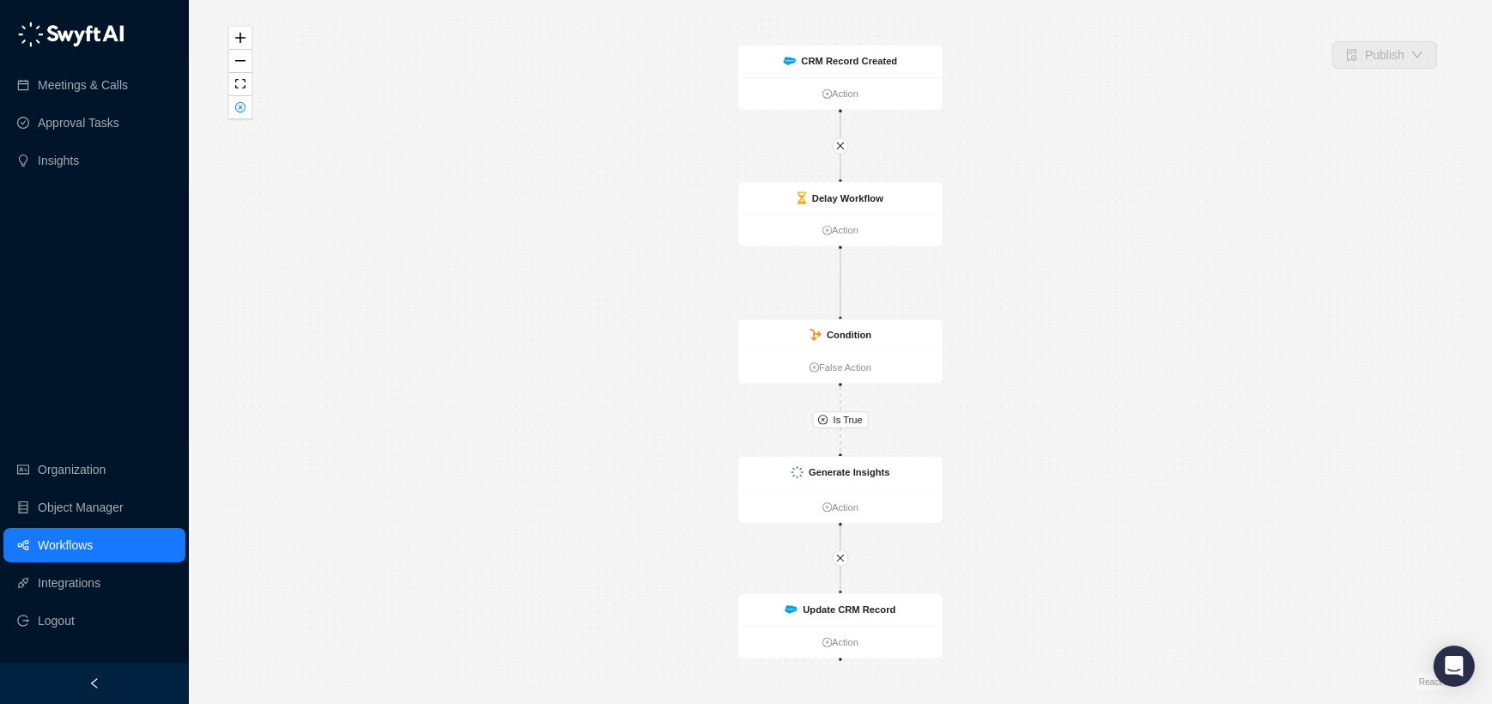
click at [672, 358] on div "Is True CRM Record Created Action Generate Insights Action Update CRM Record Ac…" at bounding box center [840, 352] width 1249 height 677
